Goal: Communication & Community: Answer question/provide support

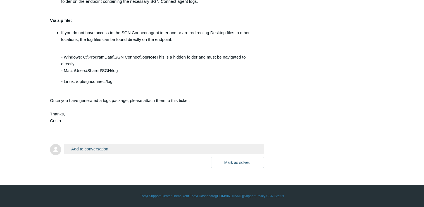
scroll to position [938, 0]
click at [89, 149] on button "Add to conversation" at bounding box center [164, 149] width 200 height 10
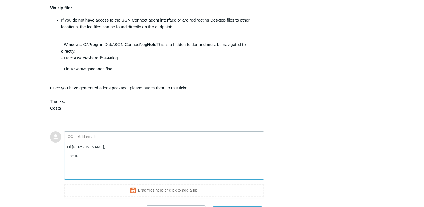
drag, startPoint x: 83, startPoint y: 168, endPoint x: 88, endPoint y: 168, distance: 4.8
click at [83, 168] on textarea "Hi Costa, The IP" at bounding box center [164, 160] width 200 height 38
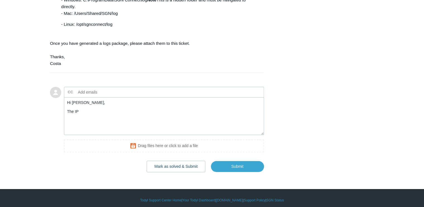
scroll to position [983, 0]
click at [84, 125] on textarea "Hi Costa, The IP" at bounding box center [164, 116] width 200 height 38
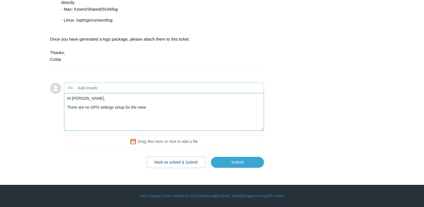
scroll to position [999, 0]
click at [126, 109] on textarea "Hi Costa, There are no GPO settings setup for the netw" at bounding box center [164, 112] width 200 height 38
click at [67, 107] on textarea "Hi Costa, There are no GPOs setup for the network settings" at bounding box center [164, 112] width 200 height 38
click at [202, 105] on textarea "Hi Costa, I checked the server and there are no GPOs setup for the network sett…" at bounding box center [164, 112] width 200 height 38
drag, startPoint x: 105, startPoint y: 112, endPoint x: 121, endPoint y: 114, distance: 15.7
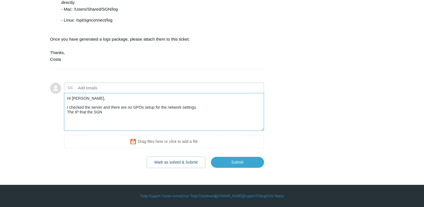
click at [105, 112] on textarea "Hi Costa, I checked the server and there are no GPOs setup for the network sett…" at bounding box center [164, 112] width 200 height 38
click at [125, 112] on textarea "Hi Costa, I checked the server and there are no GPOs setup for the network sett…" at bounding box center [164, 112] width 200 height 38
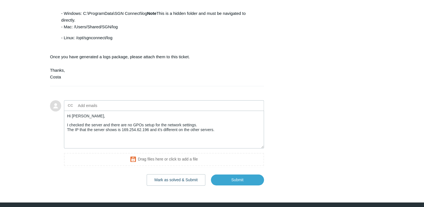
scroll to position [977, 0]
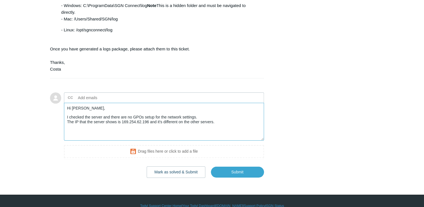
click at [218, 135] on textarea "Hi Costa, I checked the server and there are no GPOs setup for the network sett…" at bounding box center [164, 122] width 200 height 38
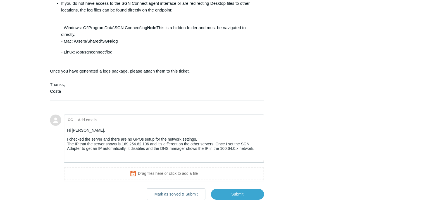
scroll to position [999, 0]
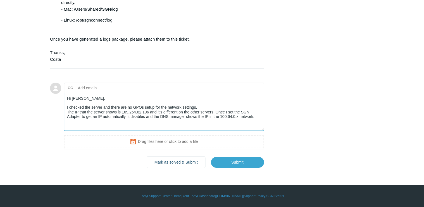
click at [257, 118] on textarea "Hi Costa, I checked the server and there are no GPOs setup for the network sett…" at bounding box center [164, 112] width 200 height 38
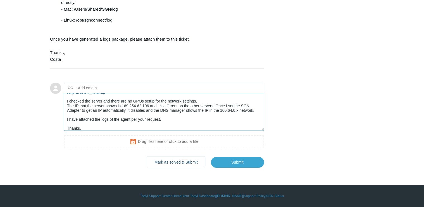
scroll to position [11, 0]
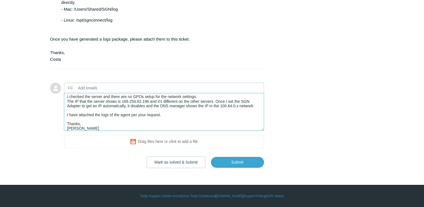
type textarea "Hi Costa, I checked the server and there are no GPOs setup for the network sett…"
